Goal: Obtain resource: Obtain resource

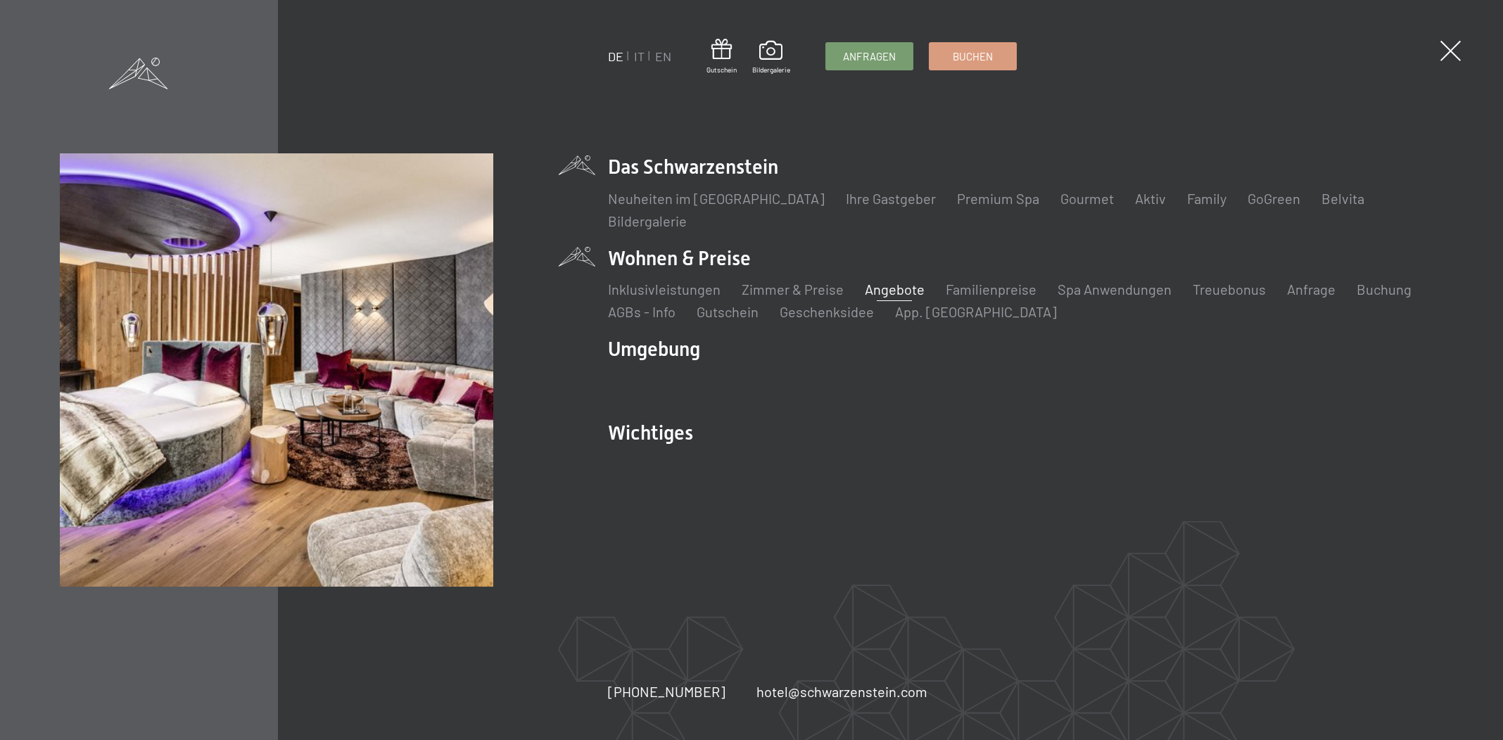
click at [895, 288] on link "Angebote" at bounding box center [895, 289] width 60 height 17
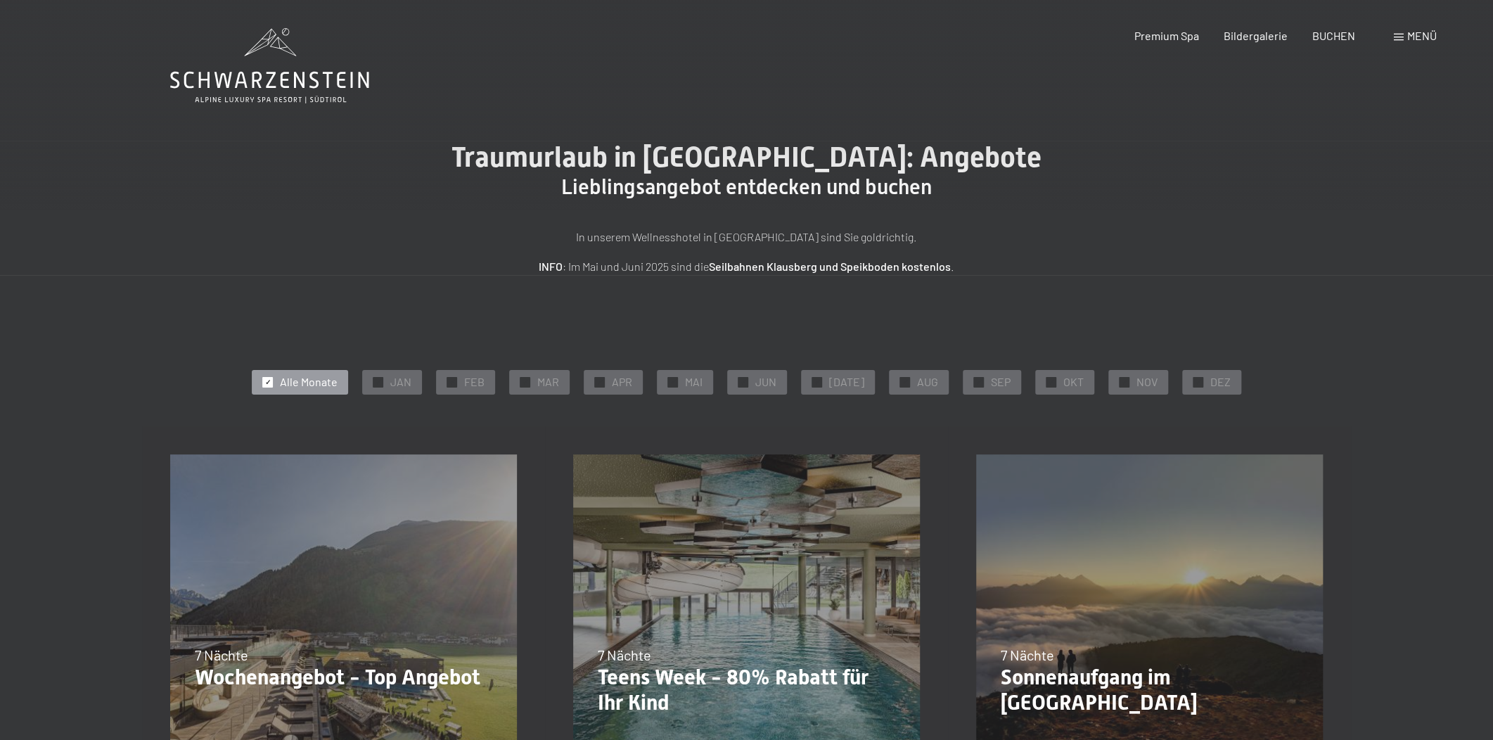
click at [1406, 38] on div "Menü" at bounding box center [1415, 35] width 43 height 15
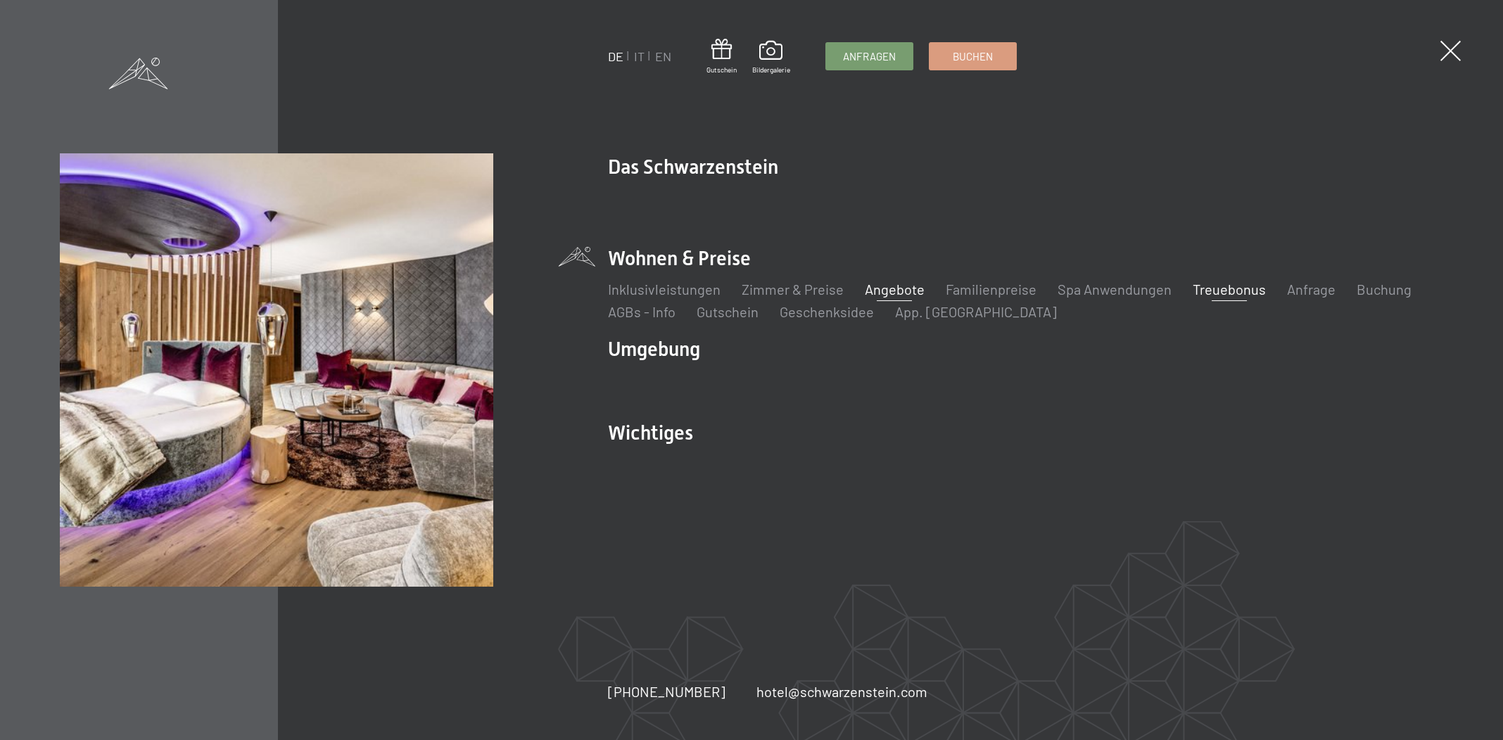
click at [1201, 291] on link "Treuebonus" at bounding box center [1228, 289] width 73 height 17
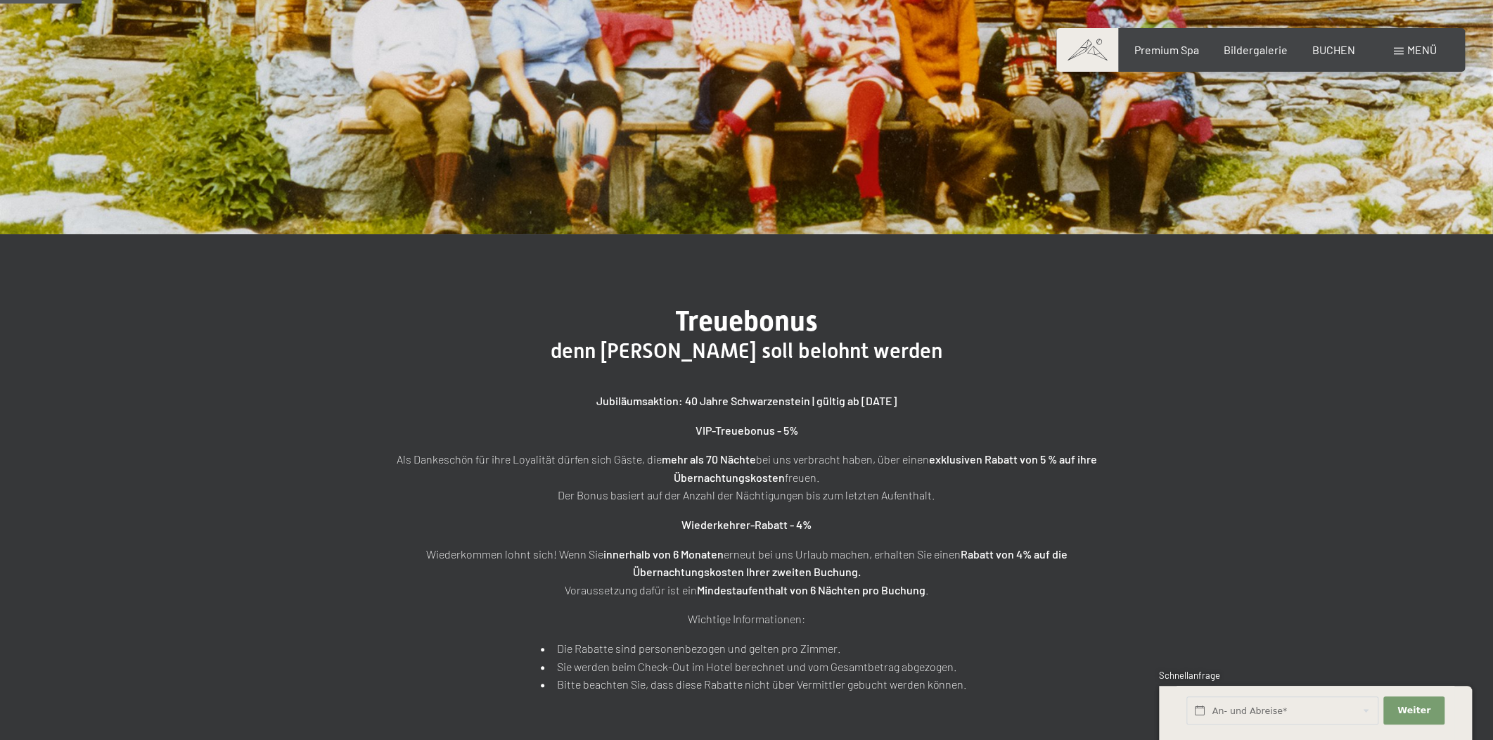
scroll to position [399, 0]
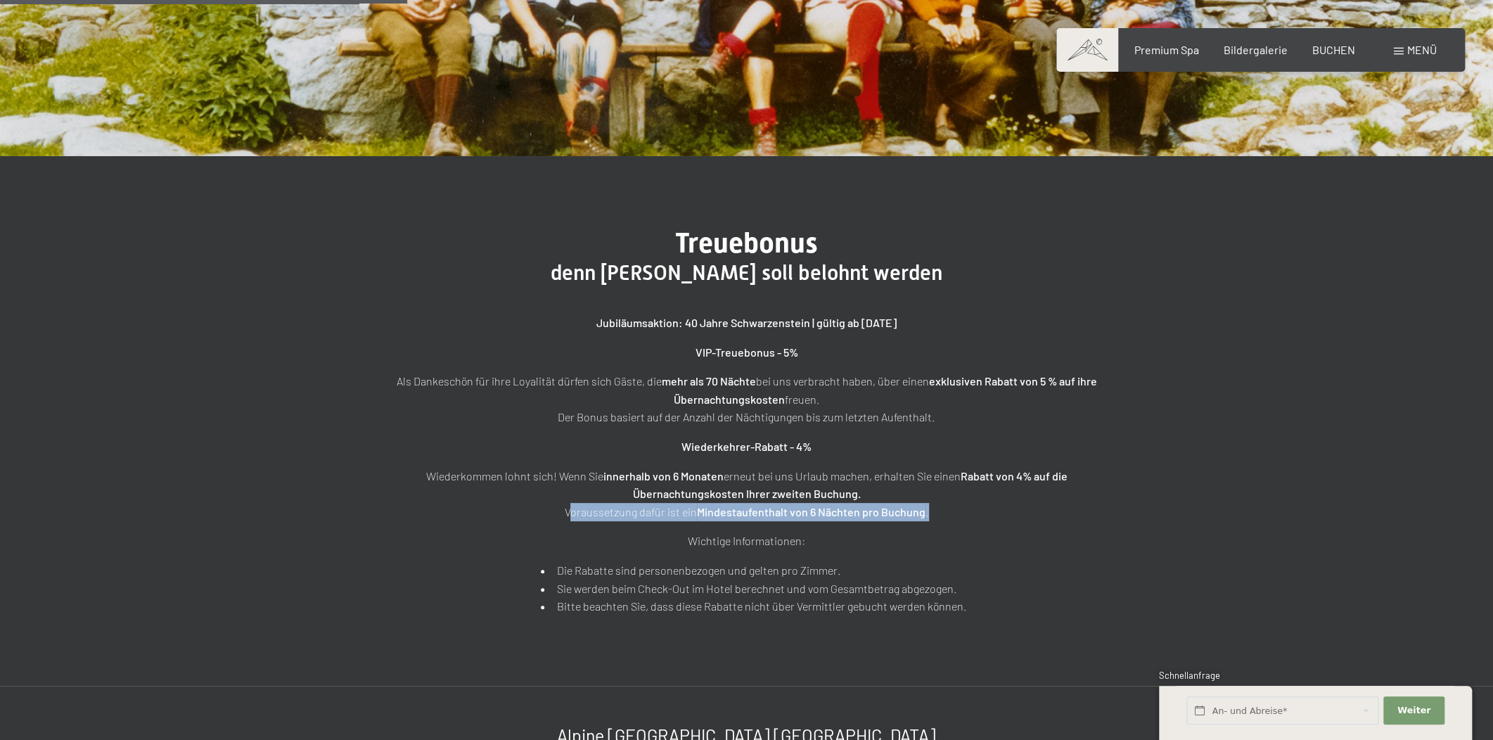
drag, startPoint x: 566, startPoint y: 516, endPoint x: 967, endPoint y: 511, distance: 401.7
click at [967, 511] on p "Wiederkommen lohnt sich! Wenn Sie innerhalb von 6 Monaten erneut bei uns Urlaub…" at bounding box center [746, 494] width 703 height 54
copy p "Voraussetzung dafür ist ein Mindestaufenthalt von 6 Nächten pro Buchung ."
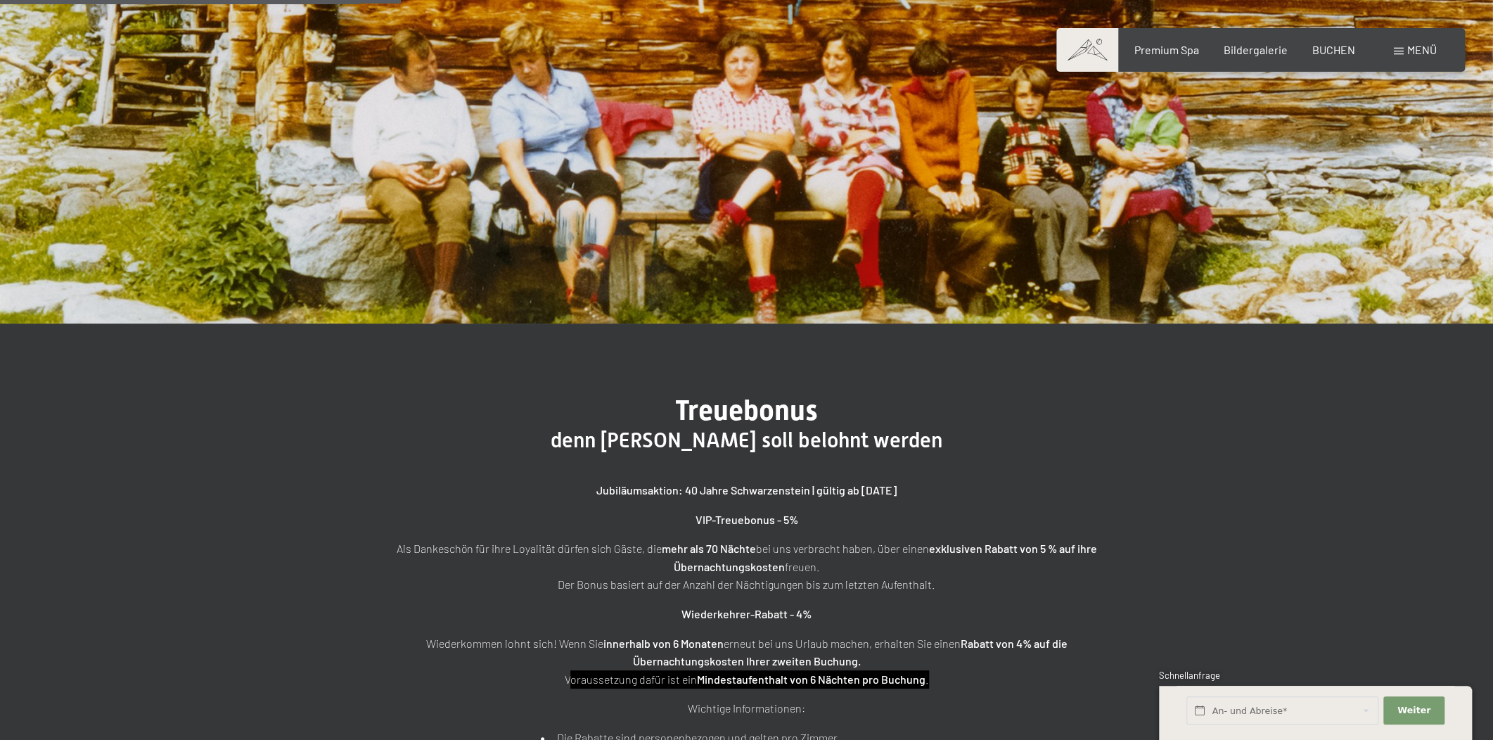
scroll to position [79, 0]
